Goal: Transaction & Acquisition: Purchase product/service

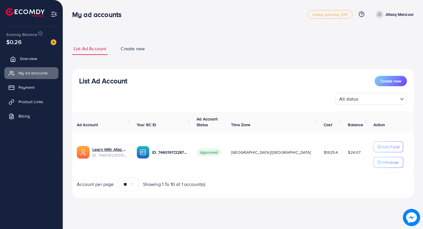
click at [22, 57] on span "Overview" at bounding box center [28, 59] width 17 height 6
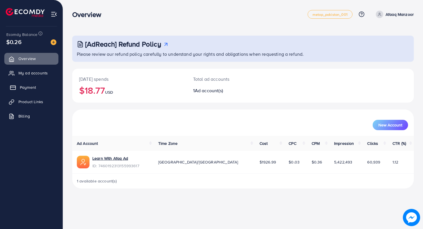
click at [34, 92] on link "Payment" at bounding box center [31, 88] width 54 height 12
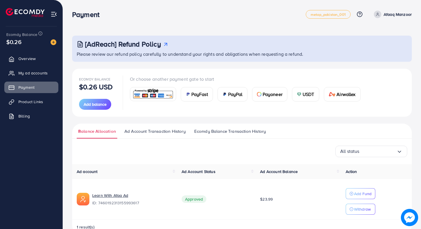
click at [195, 95] on span "PayFast" at bounding box center [199, 94] width 17 height 7
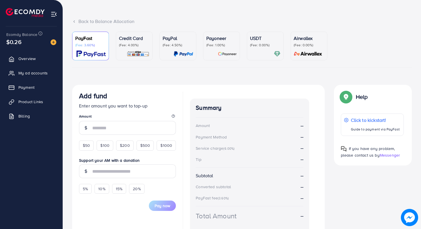
scroll to position [33, 0]
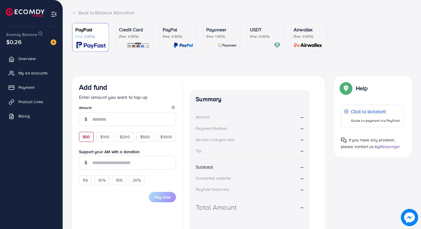
click at [90, 138] on span "$50" at bounding box center [86, 137] width 7 height 6
type input "**"
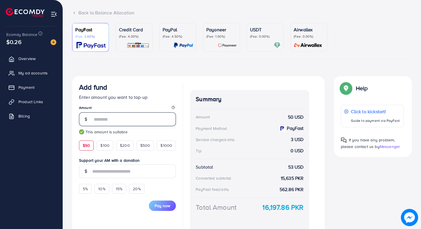
click at [107, 116] on input "**" at bounding box center [134, 119] width 84 height 14
click at [109, 107] on legend "Amount" at bounding box center [127, 108] width 97 height 7
click at [164, 206] on span "Pay now" at bounding box center [163, 206] width 16 height 6
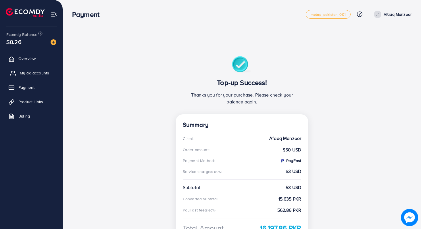
click at [25, 76] on link "My ad accounts" at bounding box center [31, 73] width 54 height 12
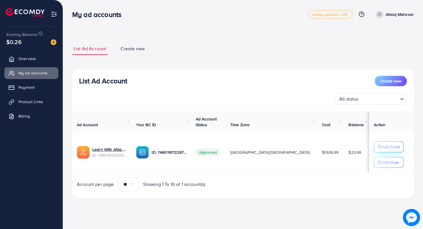
click at [382, 146] on p "Add Fund" at bounding box center [391, 146] width 18 height 7
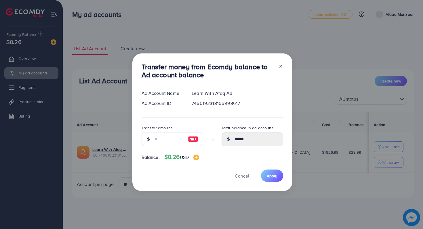
click at [37, 91] on div "Transfer money from Ecomdy balance to Ad account balance Ad Account Name Learn …" at bounding box center [211, 114] width 423 height 229
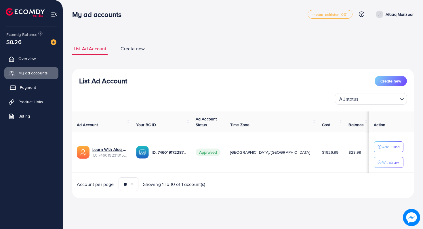
click at [39, 86] on link "Payment" at bounding box center [31, 88] width 54 height 12
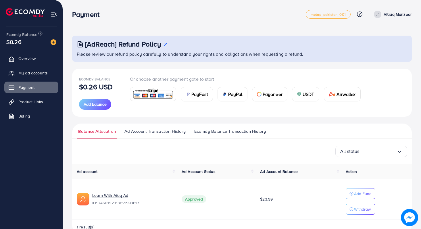
click at [194, 95] on span "PayFast" at bounding box center [199, 94] width 17 height 7
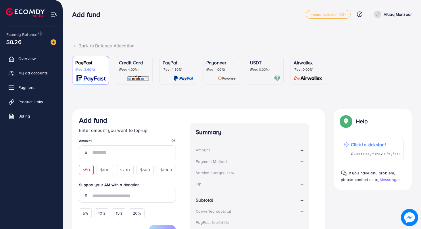
click at [87, 166] on div "$50" at bounding box center [86, 170] width 15 height 10
type input "**"
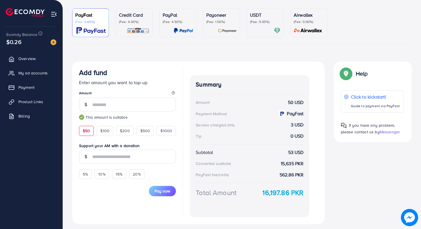
scroll to position [64, 0]
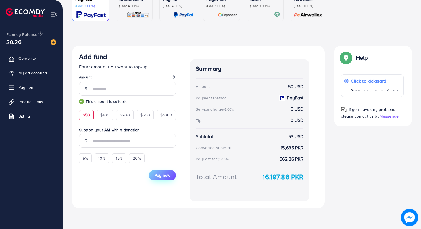
click at [157, 174] on span "Pay now" at bounding box center [163, 176] width 16 height 6
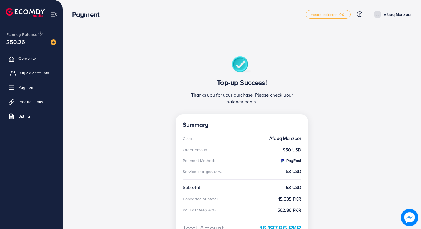
click at [34, 75] on span "My ad accounts" at bounding box center [34, 73] width 29 height 6
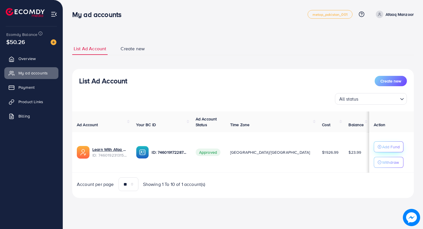
click at [382, 143] on p "Add Fund" at bounding box center [391, 146] width 18 height 7
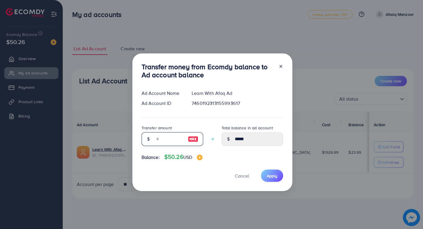
click at [165, 142] on input "number" at bounding box center [169, 139] width 29 height 14
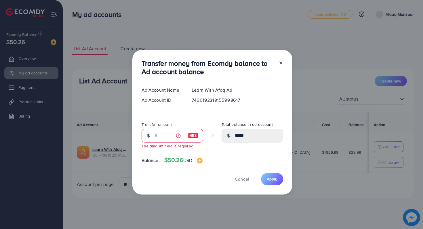
click at [281, 64] on icon at bounding box center [280, 63] width 5 height 5
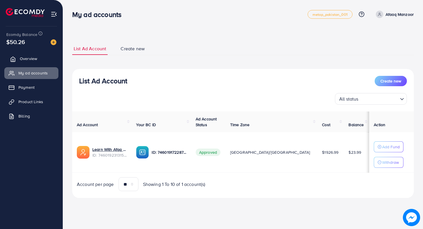
click at [32, 55] on link "Overview" at bounding box center [31, 59] width 54 height 12
